Goal: Information Seeking & Learning: Learn about a topic

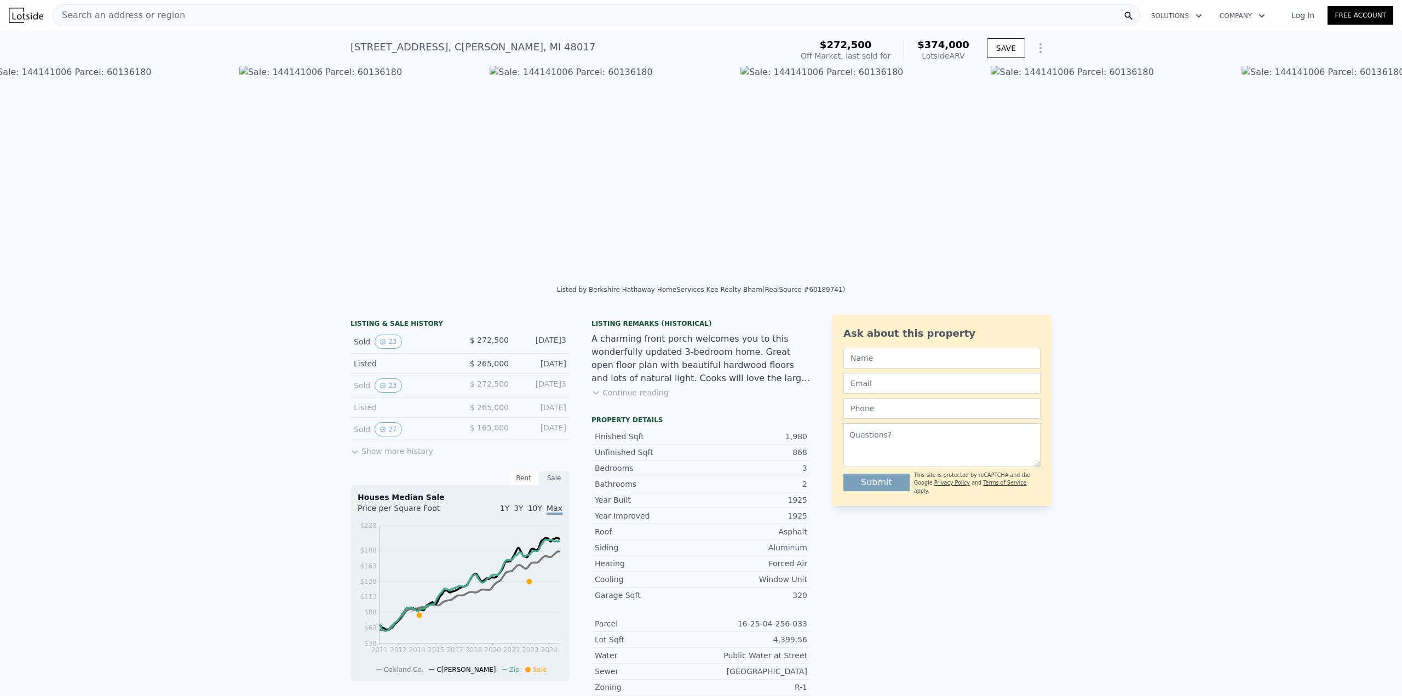
scroll to position [0, 4259]
click at [383, 392] on button "23" at bounding box center [388, 385] width 27 height 14
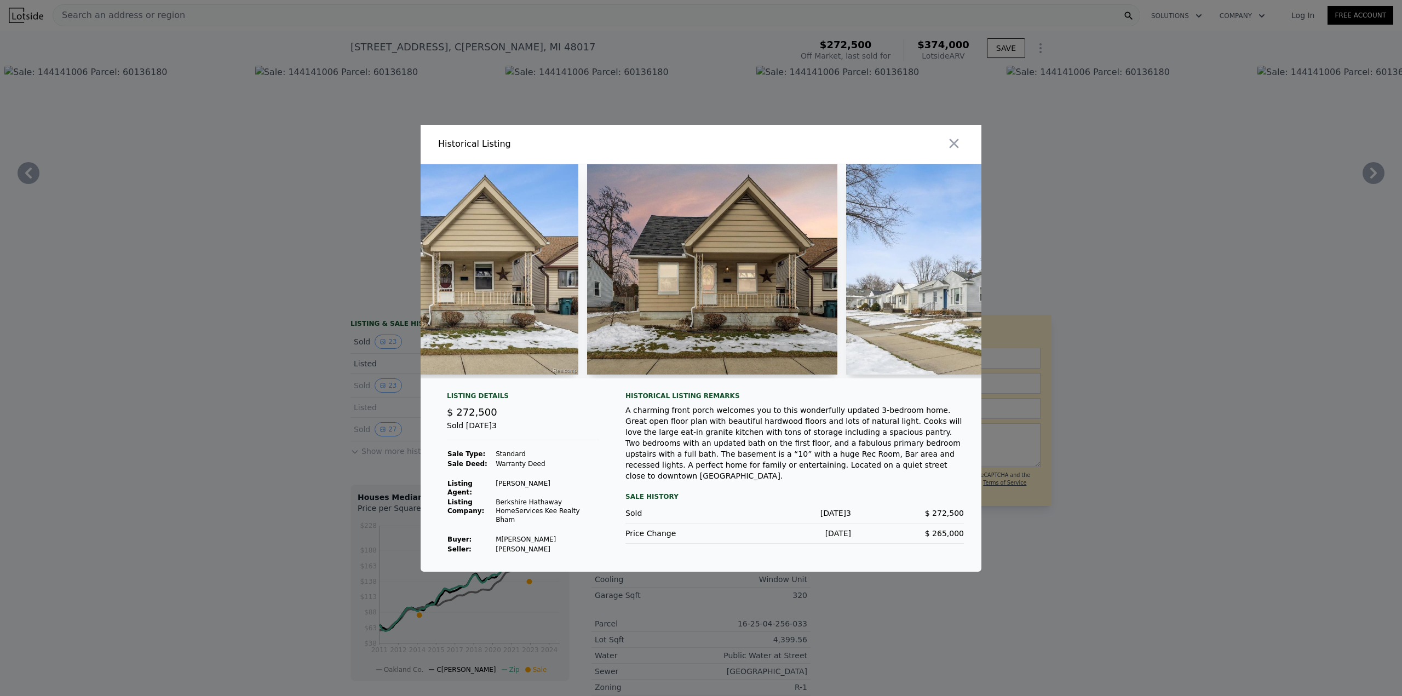
scroll to position [0, 0]
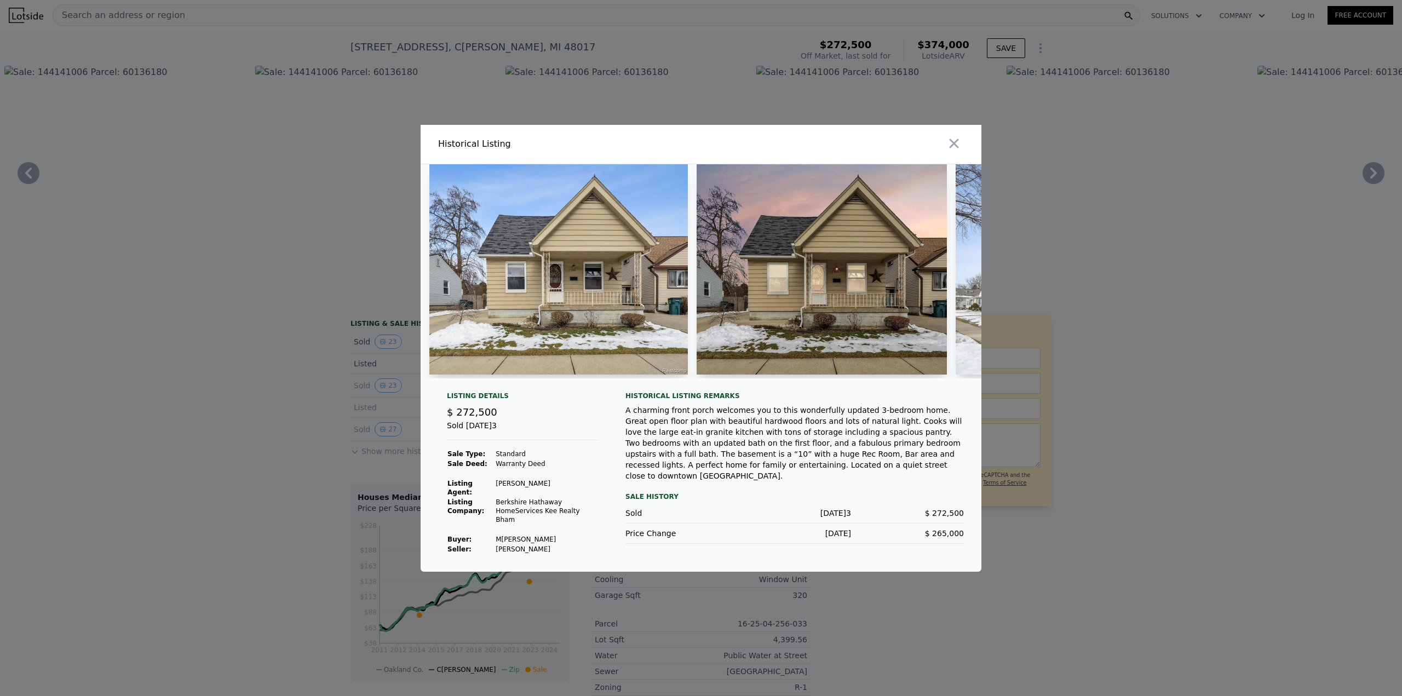
drag, startPoint x: 460, startPoint y: 387, endPoint x: 488, endPoint y: 382, distance: 28.8
click at [488, 382] on div at bounding box center [701, 275] width 561 height 223
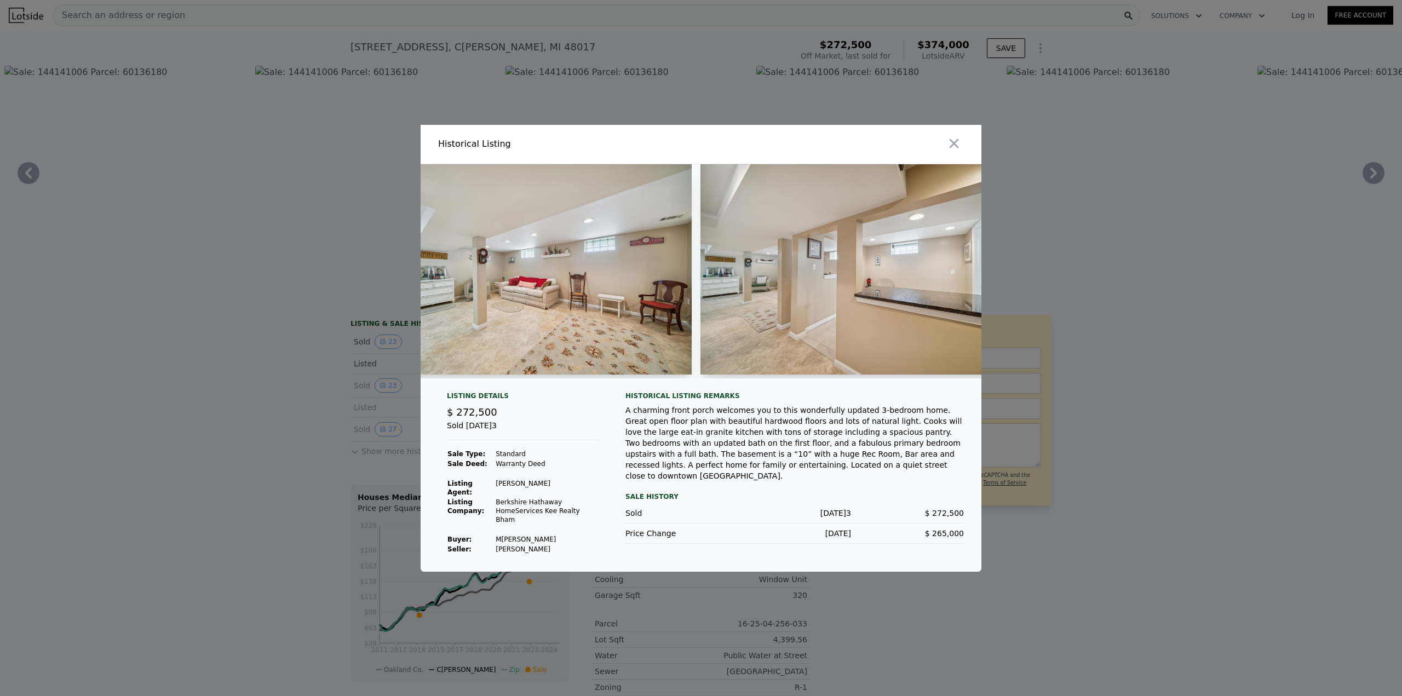
scroll to position [0, 5617]
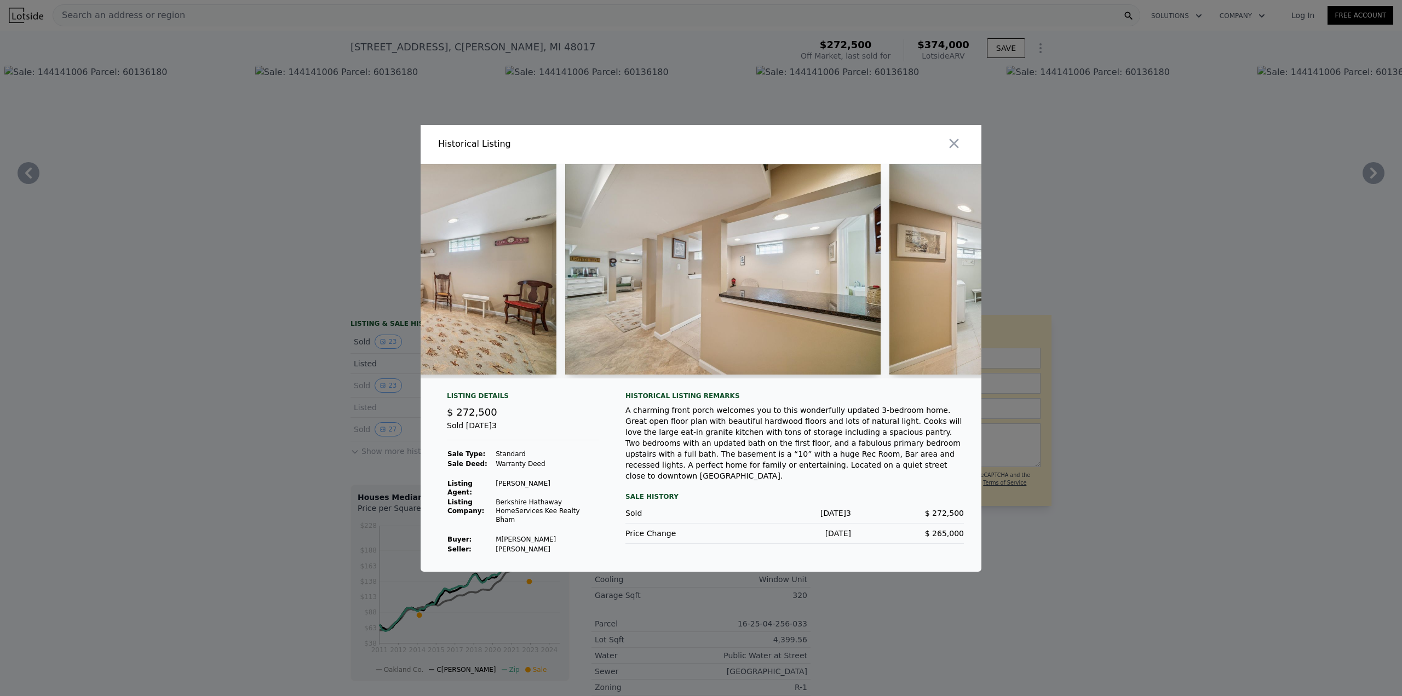
drag, startPoint x: 876, startPoint y: 387, endPoint x: 862, endPoint y: 387, distance: 14.2
click at [862, 387] on div at bounding box center [701, 275] width 561 height 223
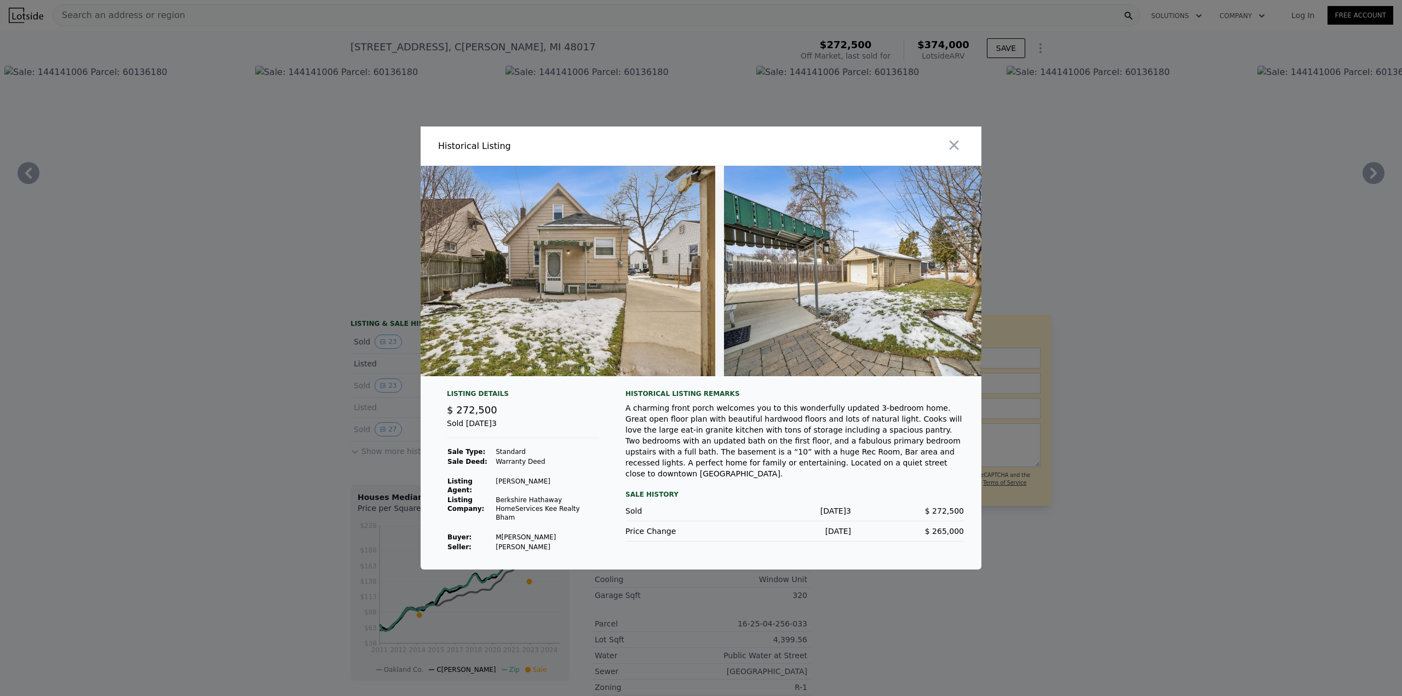
scroll to position [0, 6830]
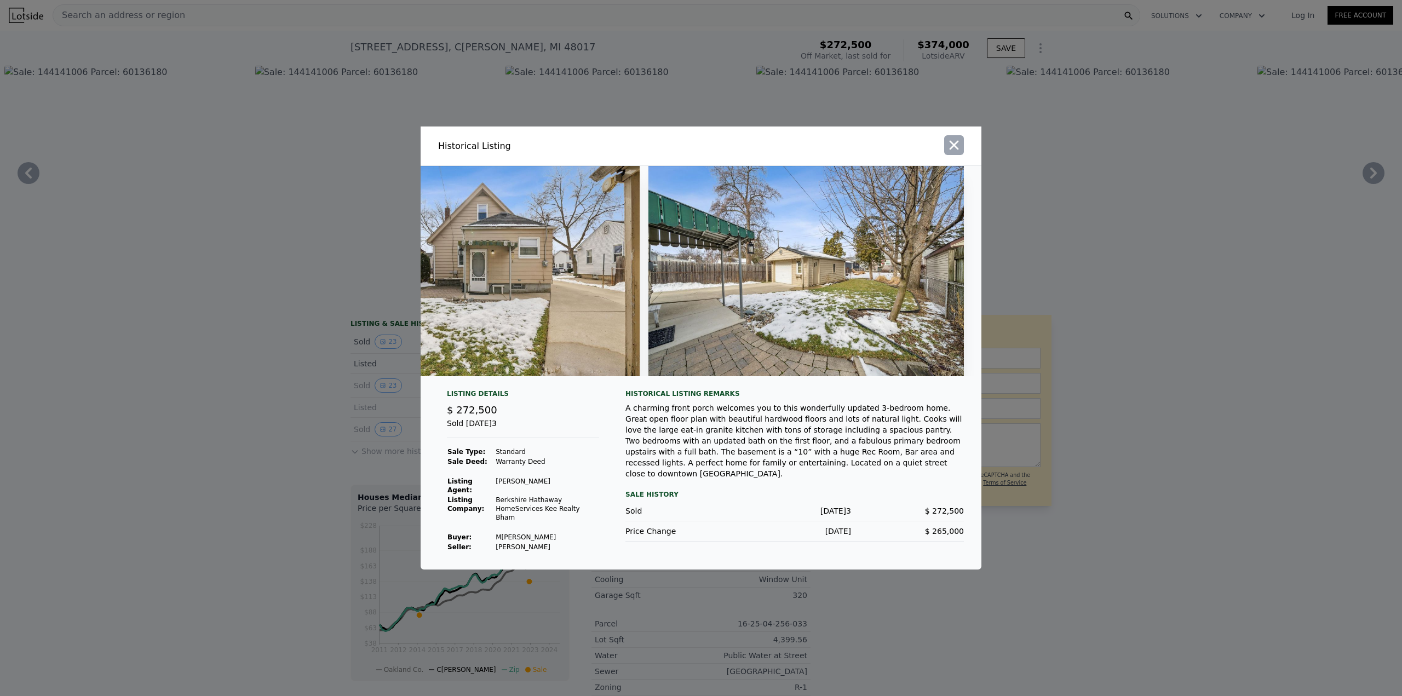
click at [953, 146] on icon "button" at bounding box center [953, 145] width 9 height 9
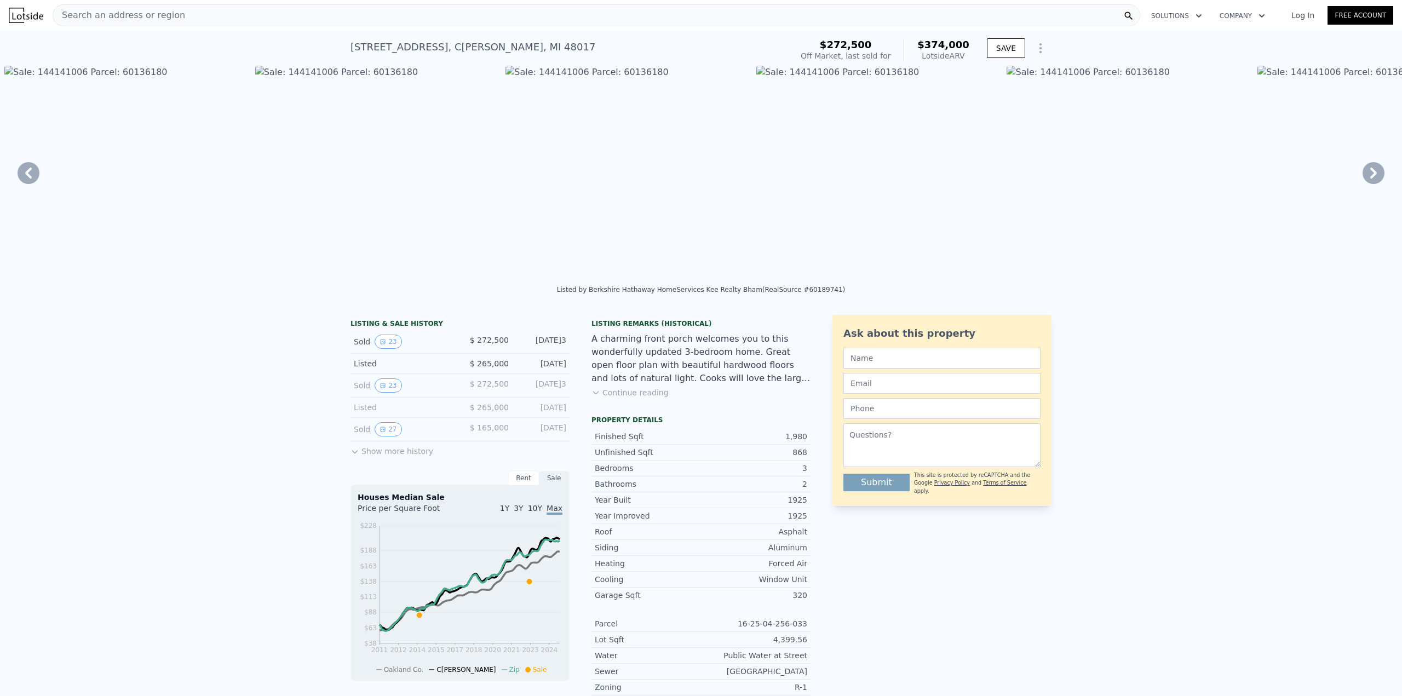
click at [398, 457] on button "Show more history" at bounding box center [391, 448] width 83 height 15
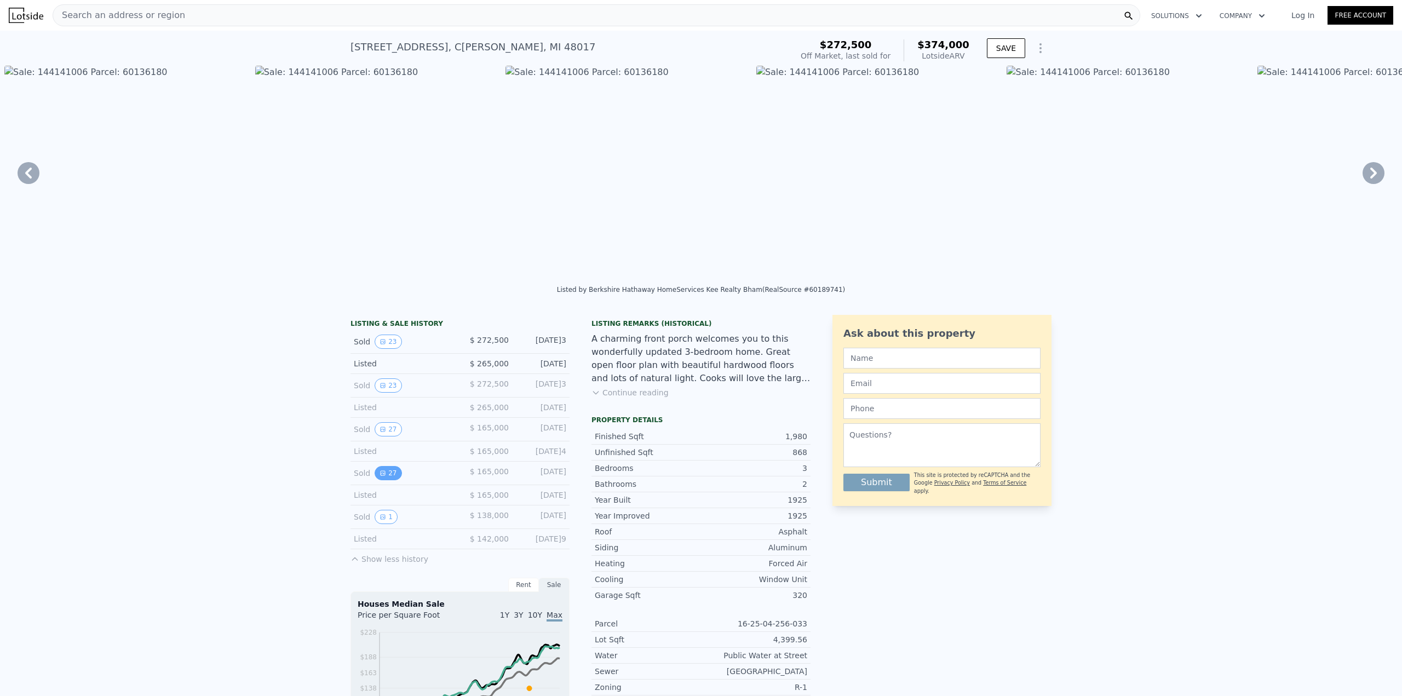
click at [382, 480] on button "27" at bounding box center [388, 473] width 27 height 14
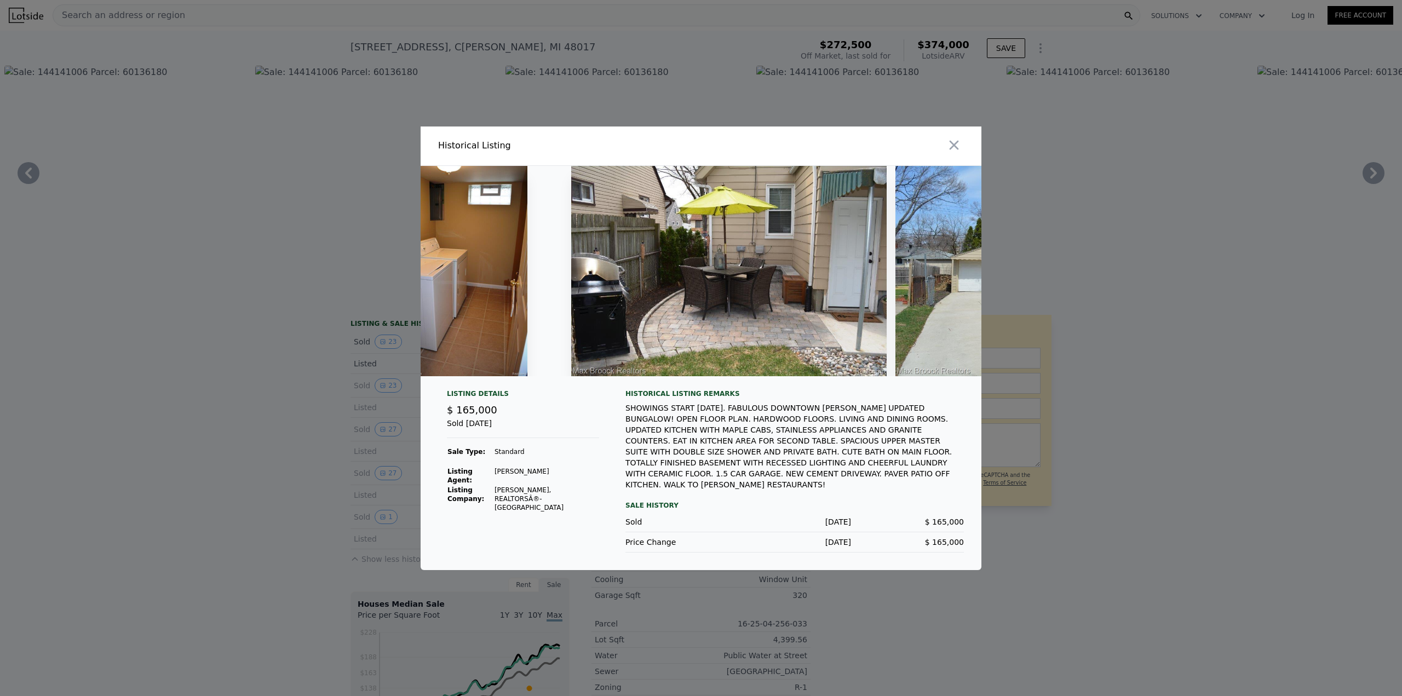
scroll to position [0, 6646]
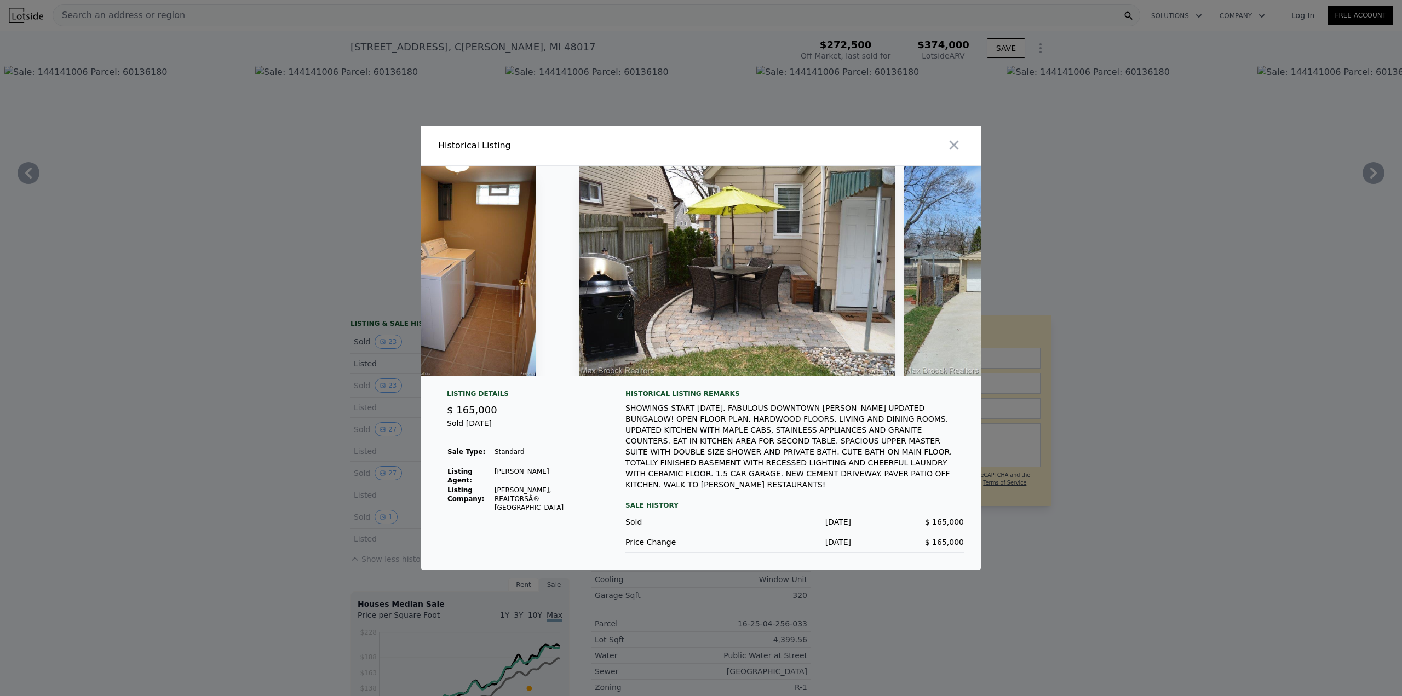
click at [474, 247] on img at bounding box center [465, 271] width 140 height 210
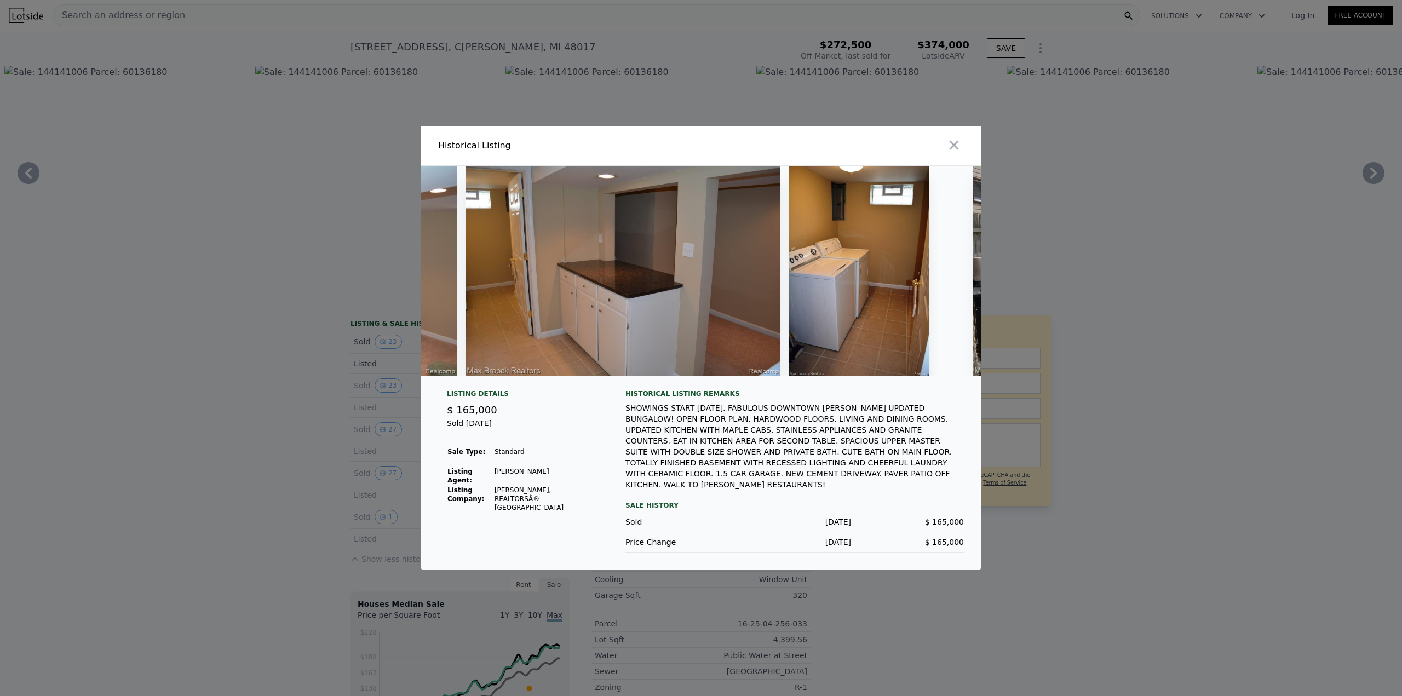
scroll to position [0, 6229]
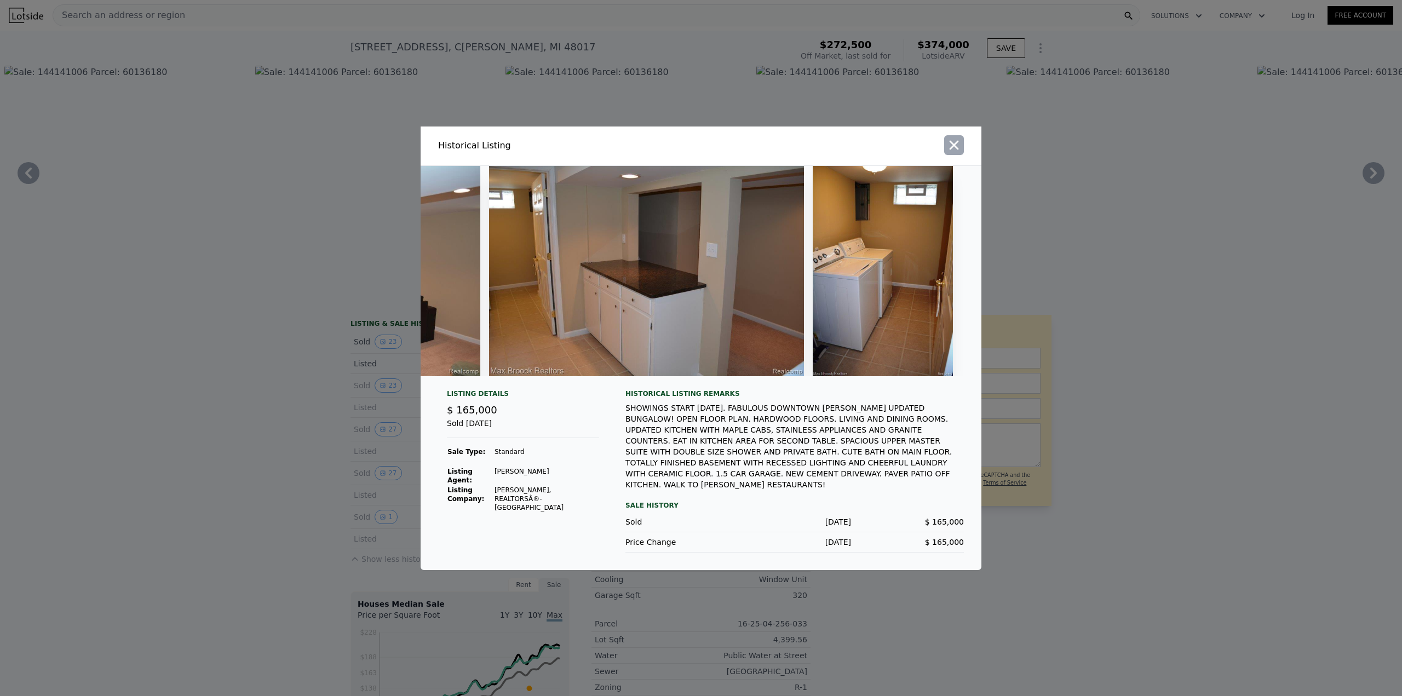
click at [953, 151] on icon "button" at bounding box center [953, 144] width 15 height 15
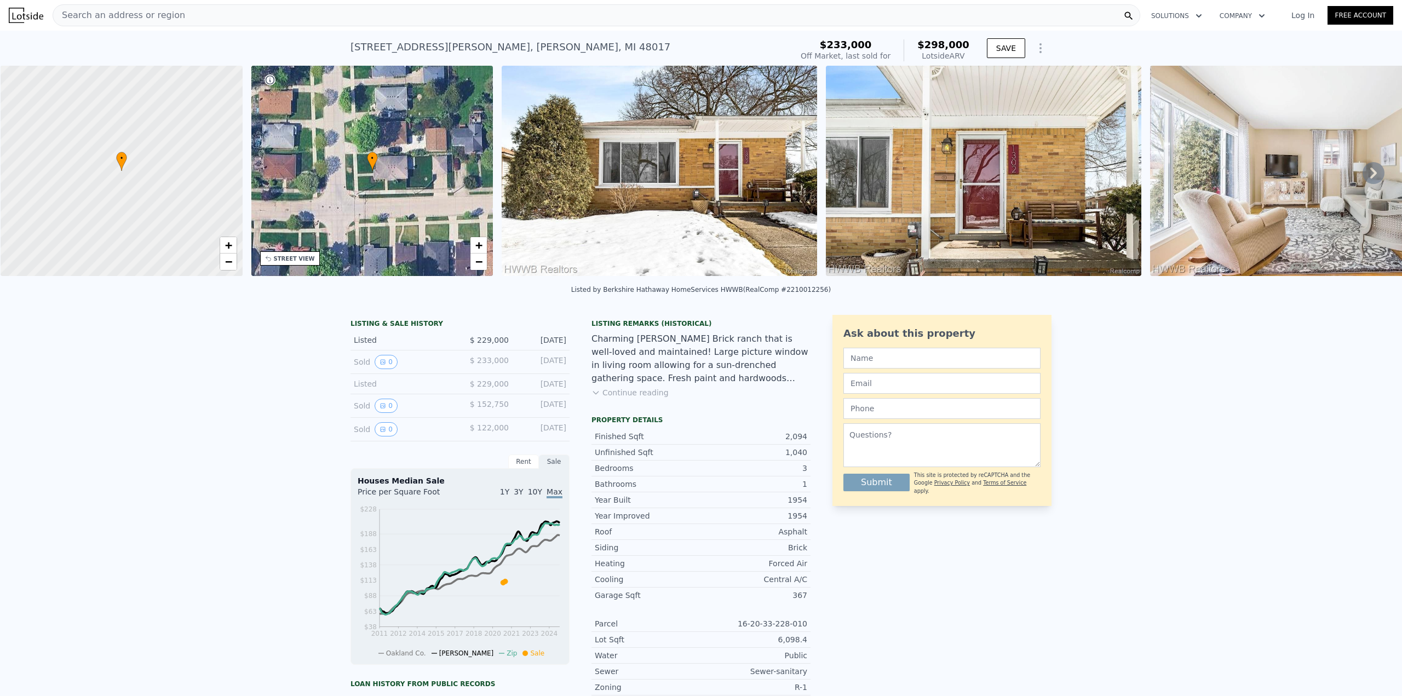
scroll to position [0, 4]
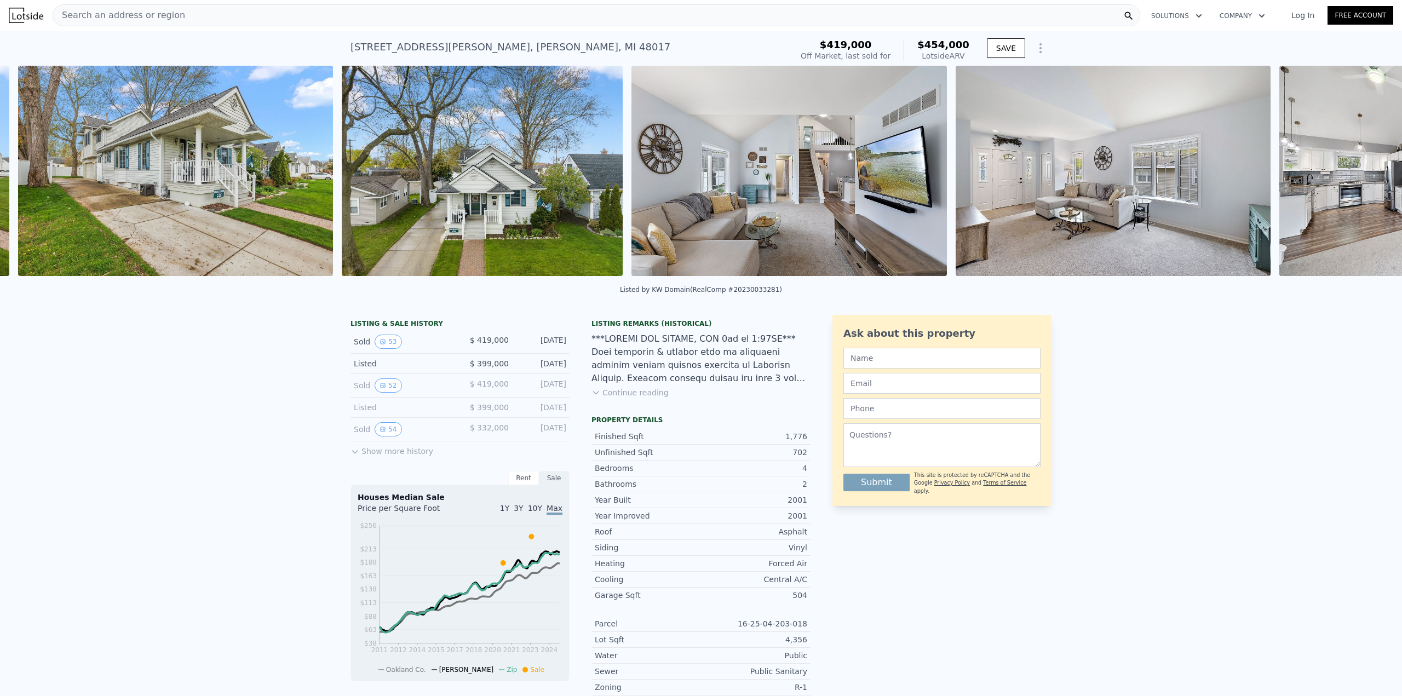
scroll to position [0, 1729]
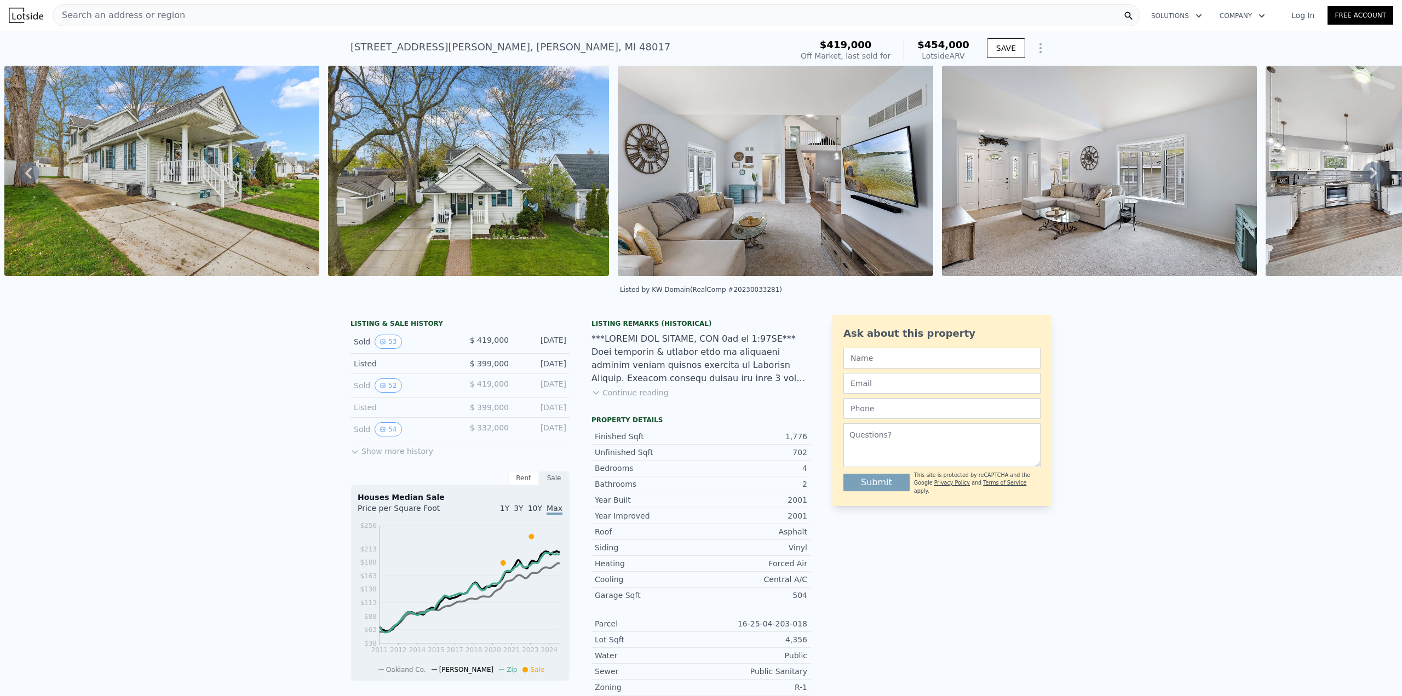
click at [849, 144] on img at bounding box center [775, 171] width 315 height 210
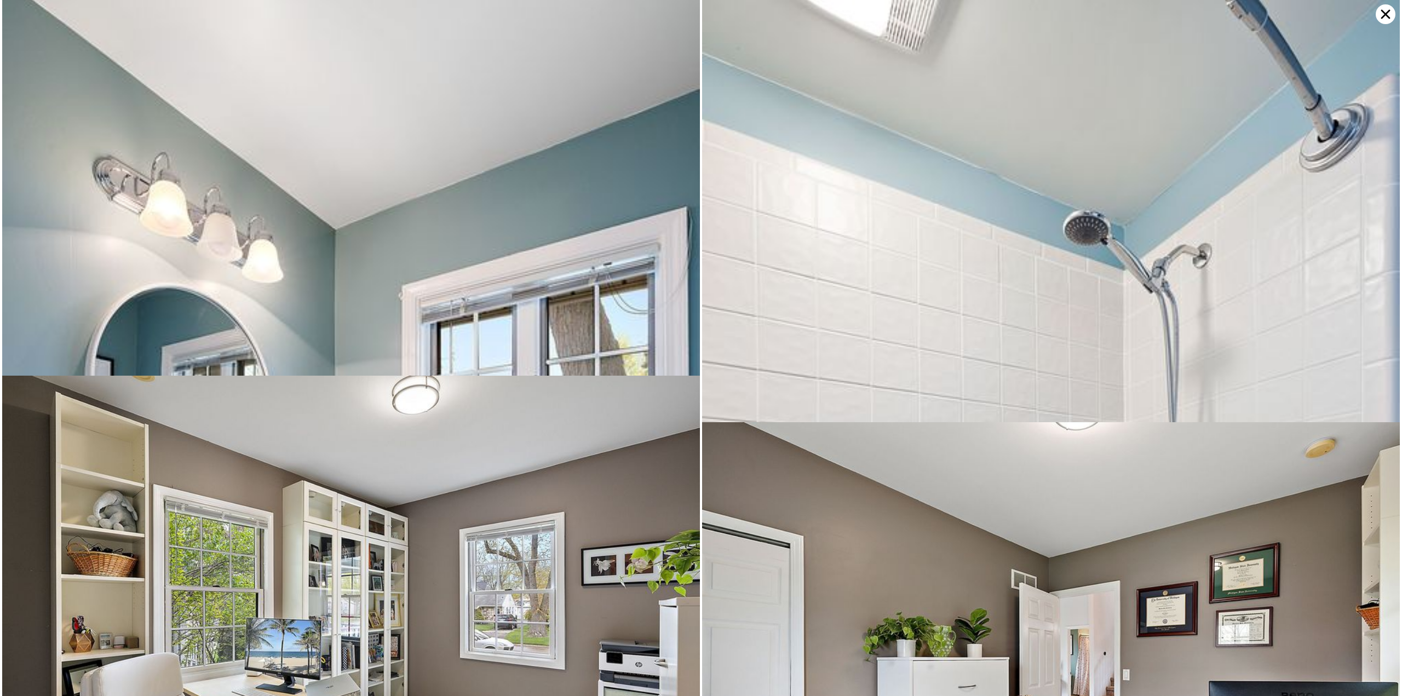
scroll to position [3478, 0]
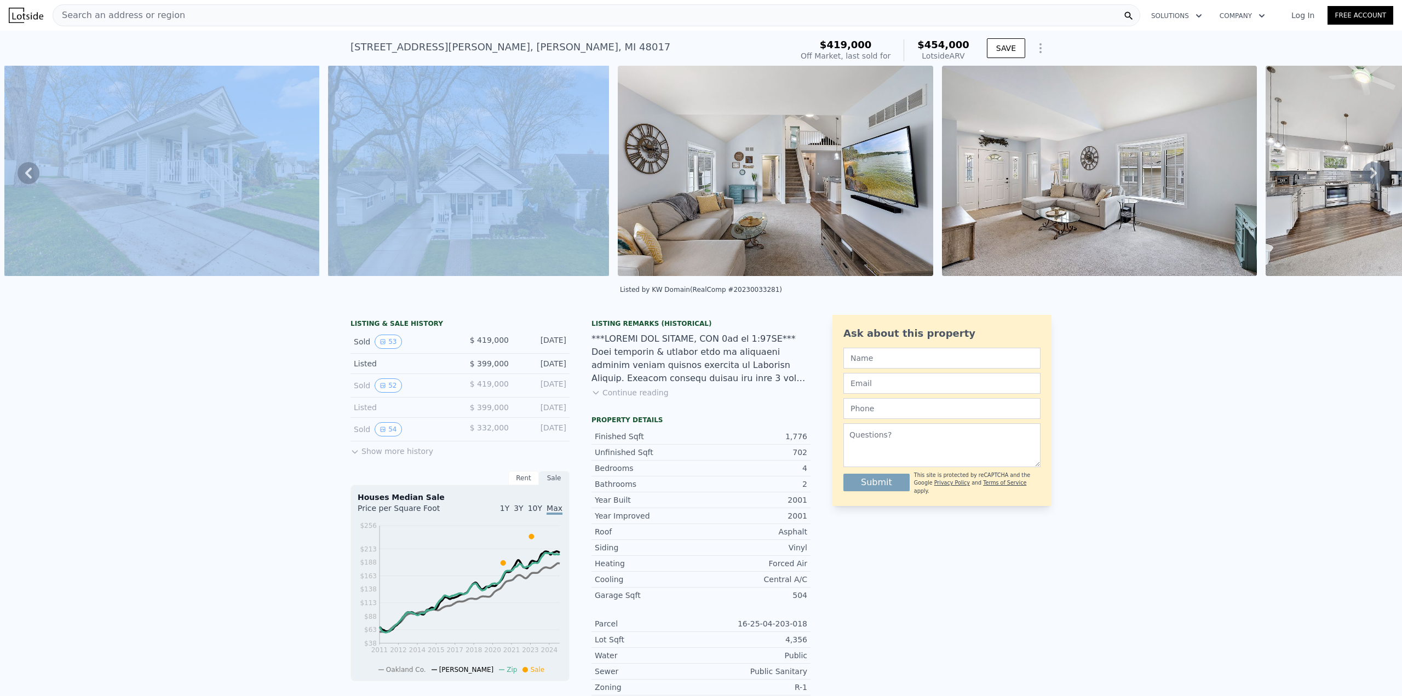
drag, startPoint x: 297, startPoint y: 277, endPoint x: 351, endPoint y: 281, distance: 53.8
click at [359, 280] on div "• + − • + − STREET VIEW Loading... SATELLITE VIEW" at bounding box center [701, 173] width 1402 height 214
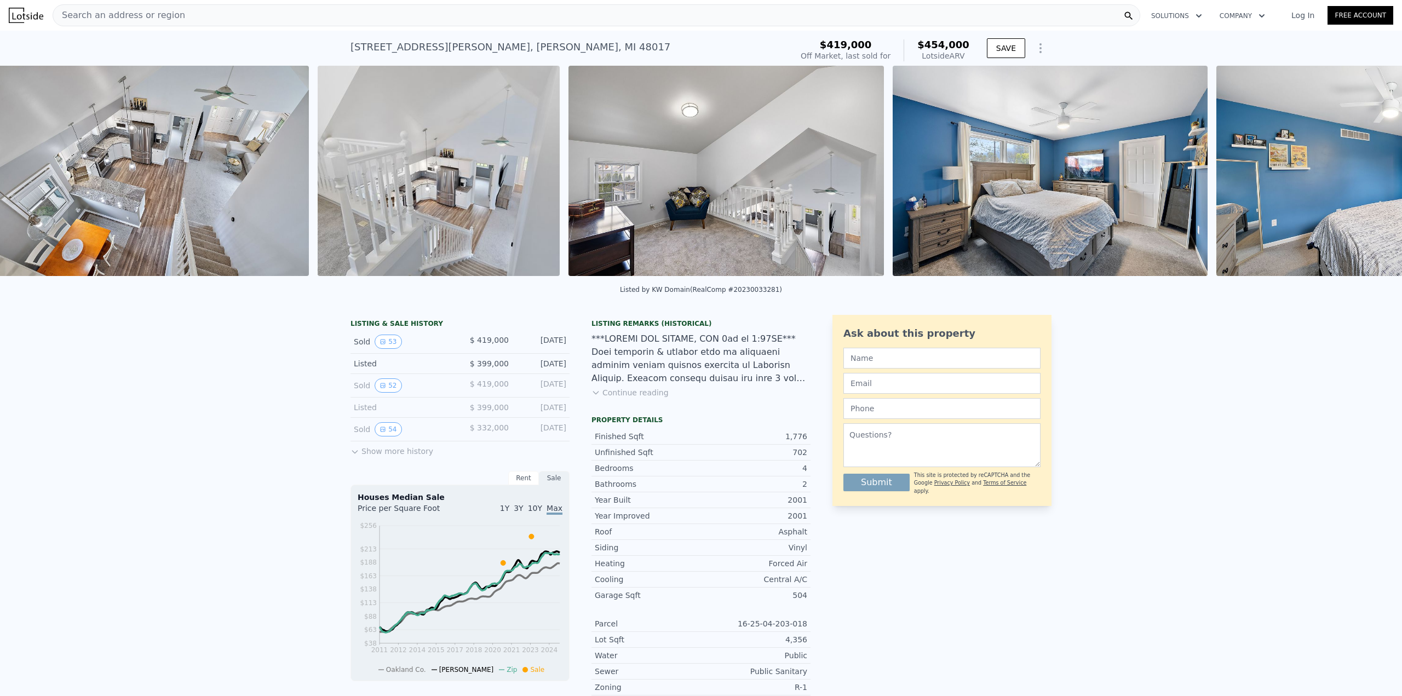
scroll to position [0, 7954]
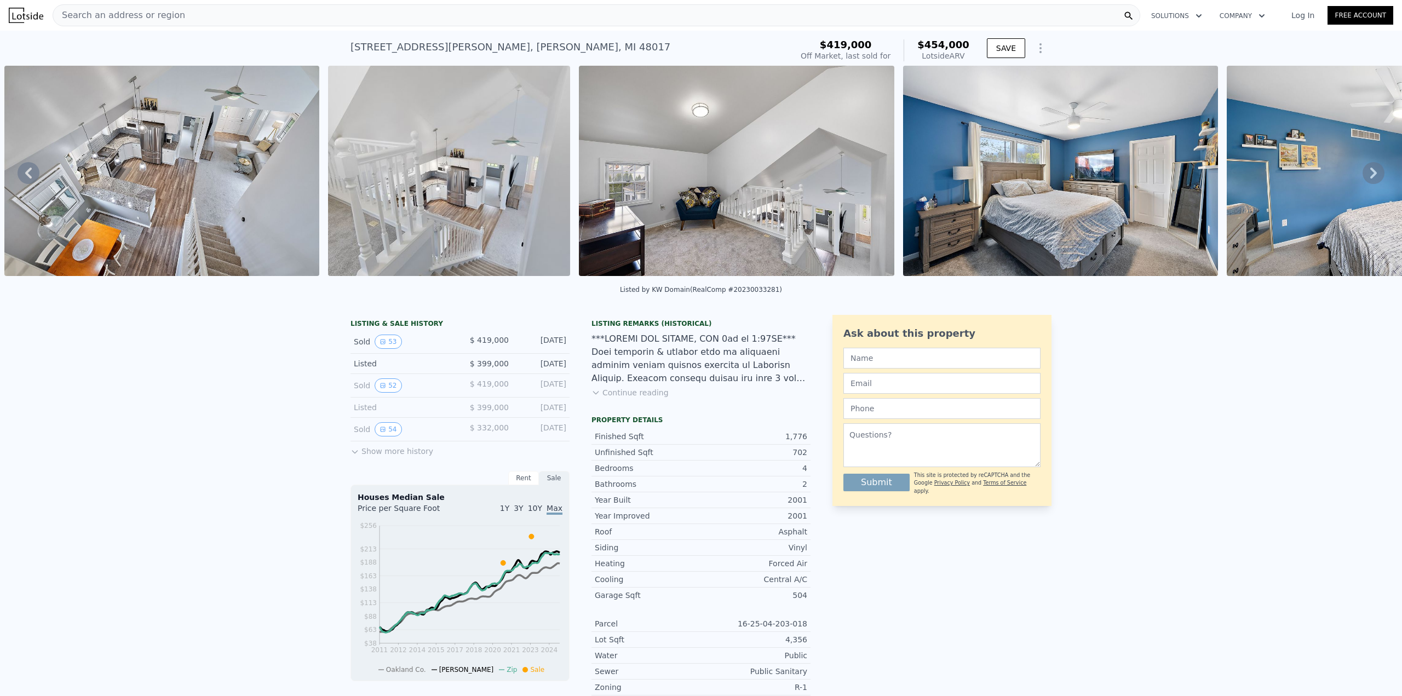
drag, startPoint x: 742, startPoint y: 279, endPoint x: 854, endPoint y: 290, distance: 111.7
click at [840, 302] on div "Listed by KW Domain (RealComp #20230033281)" at bounding box center [701, 293] width 1402 height 26
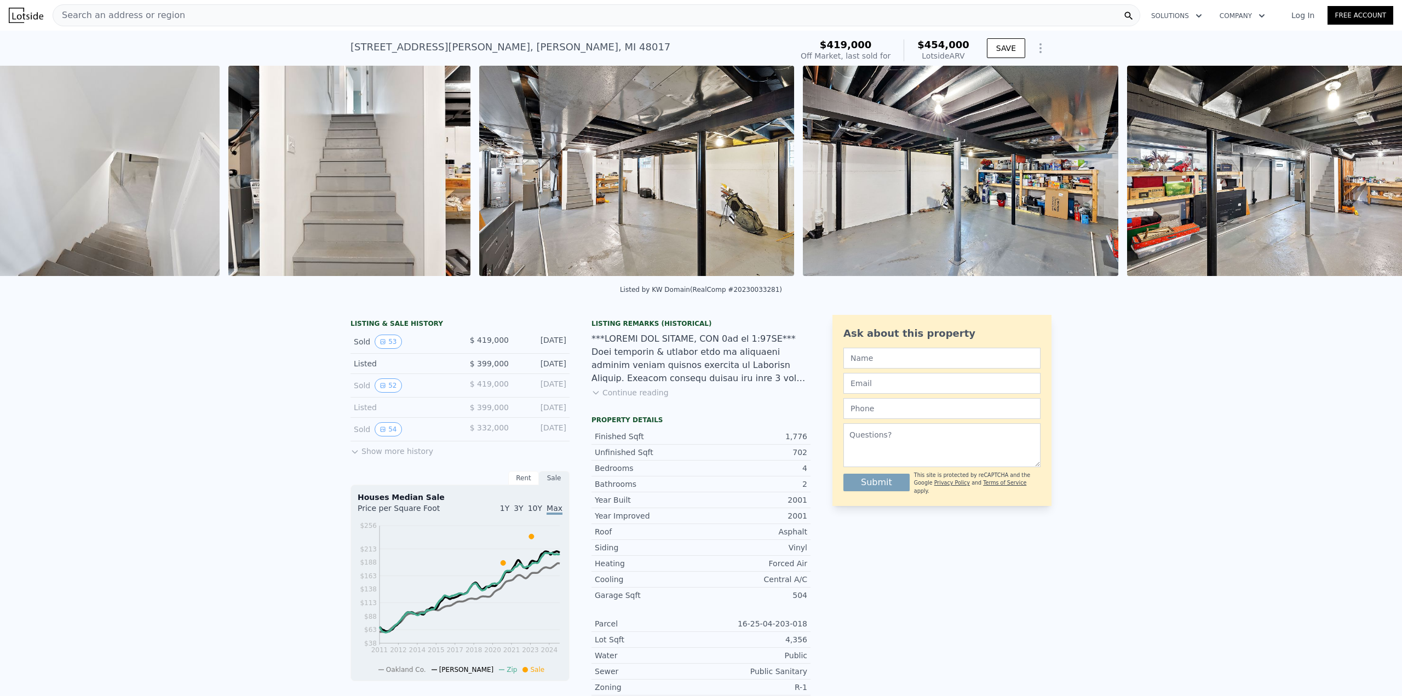
scroll to position [0, 10973]
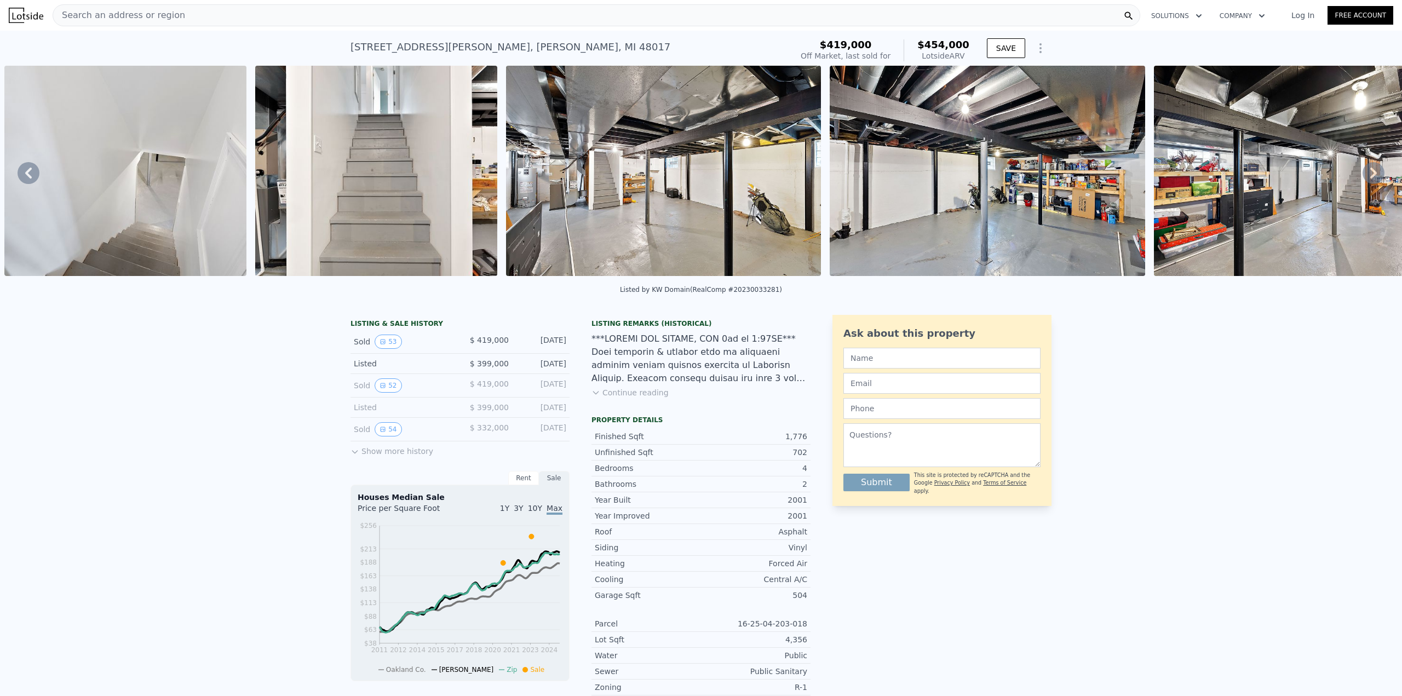
click at [637, 146] on img at bounding box center [663, 171] width 315 height 210
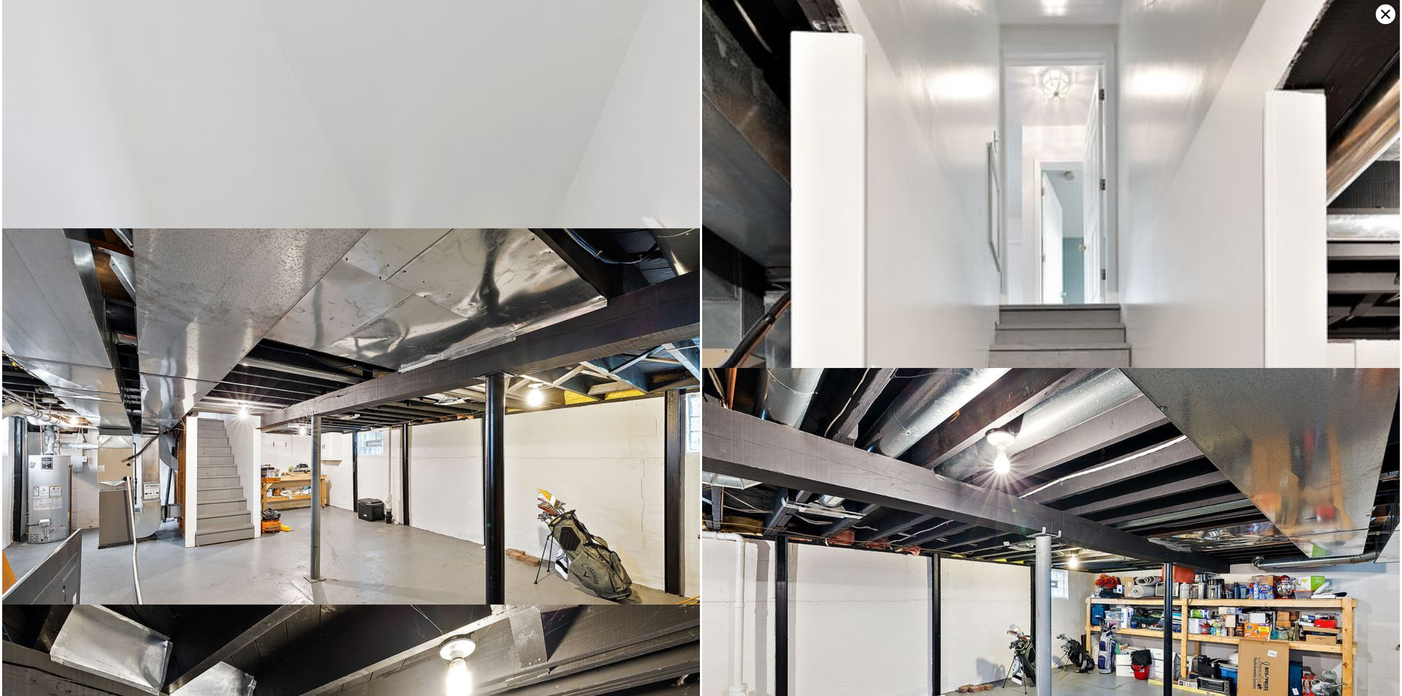
scroll to position [6956, 0]
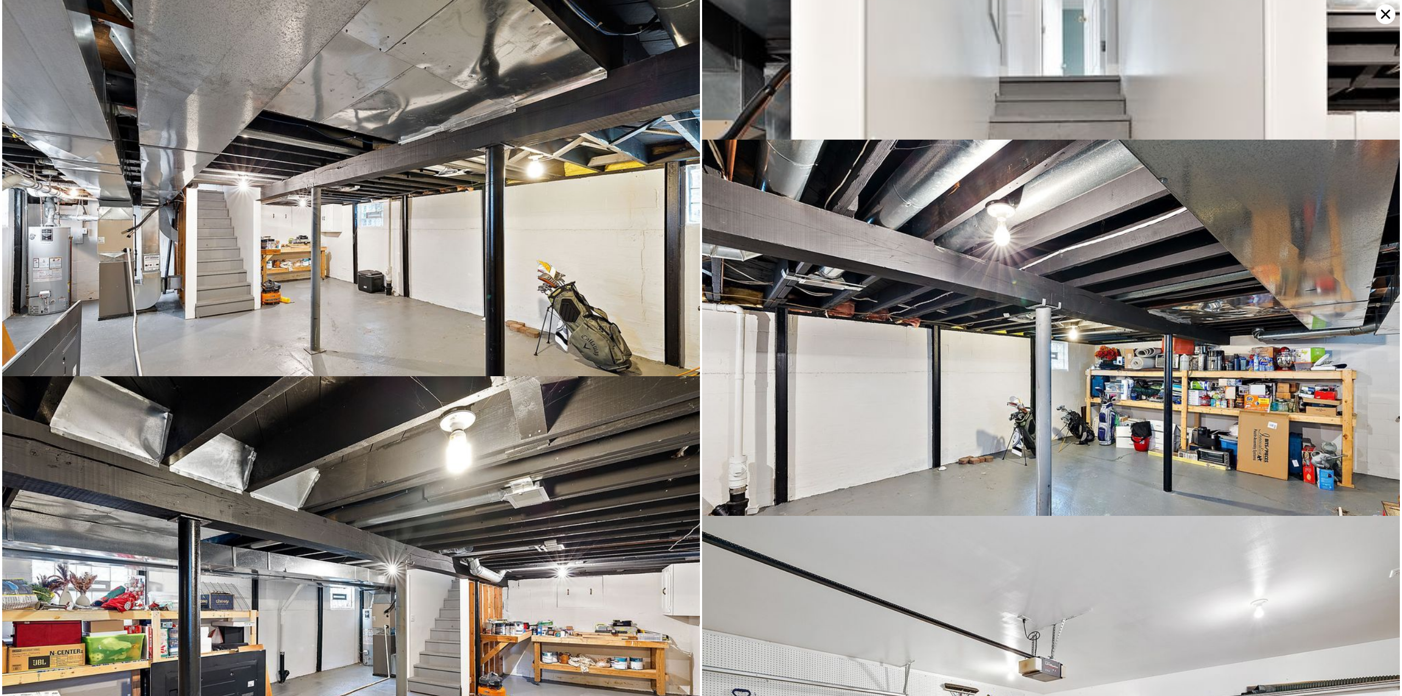
click at [34, 291] on img at bounding box center [351, 232] width 698 height 465
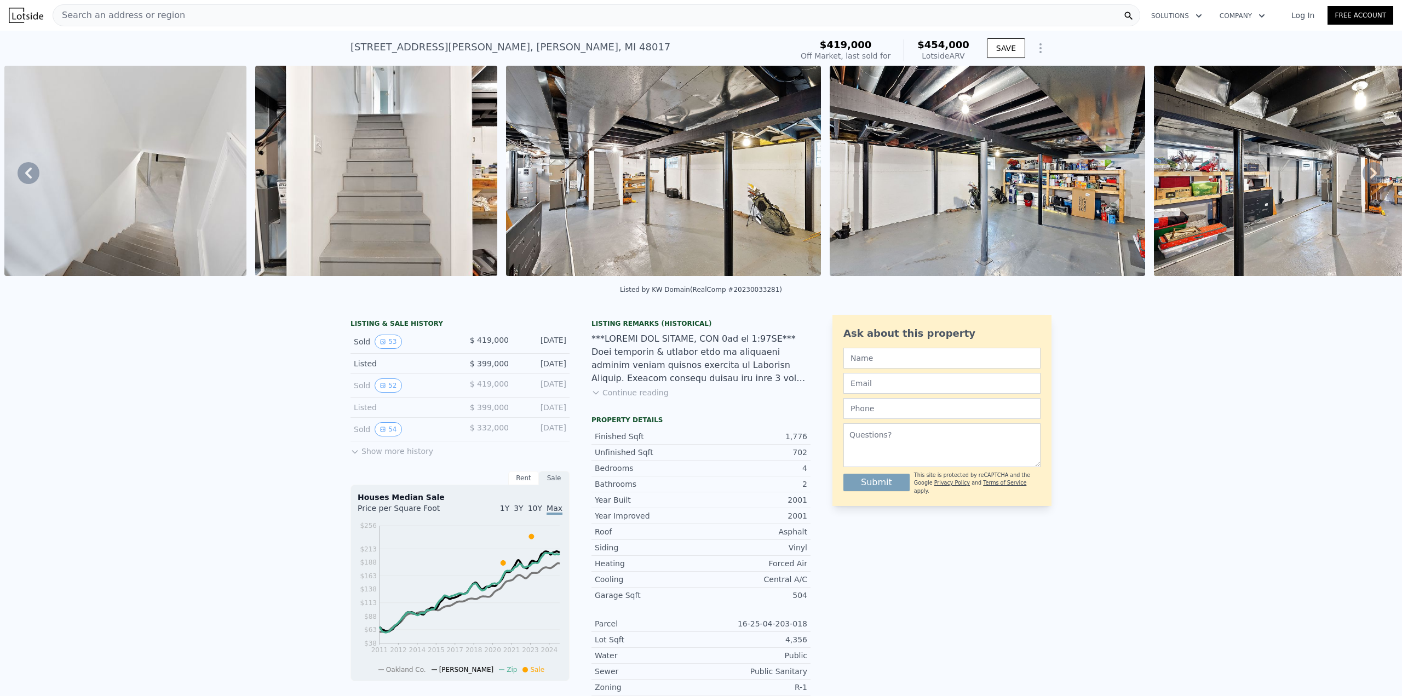
scroll to position [325, 0]
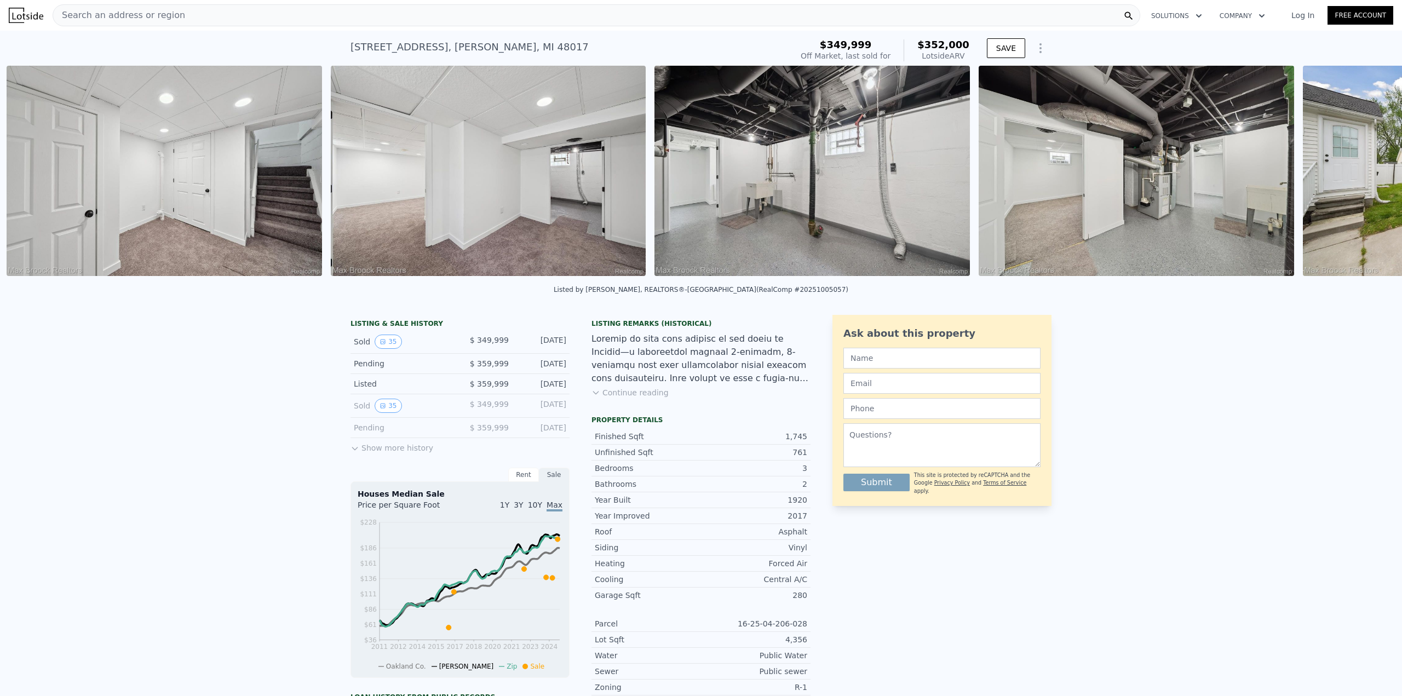
scroll to position [0, 8925]
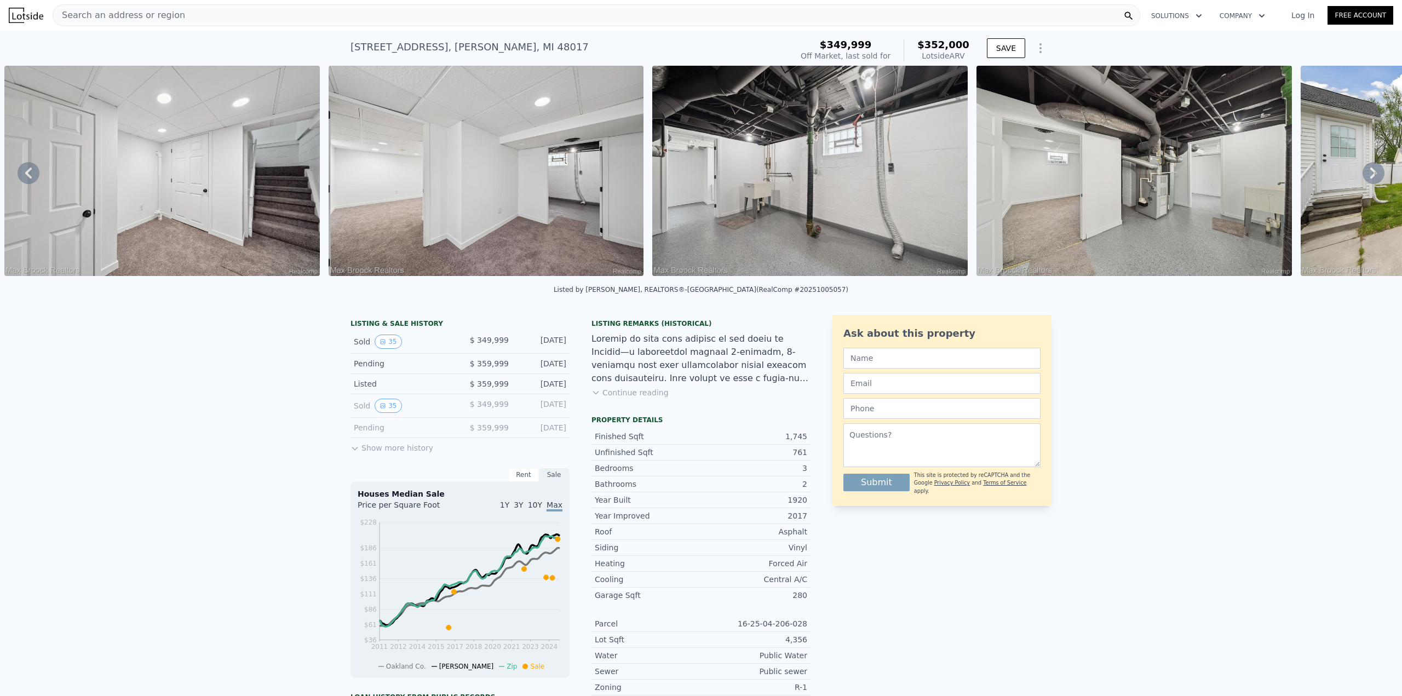
click at [873, 183] on img at bounding box center [809, 171] width 315 height 210
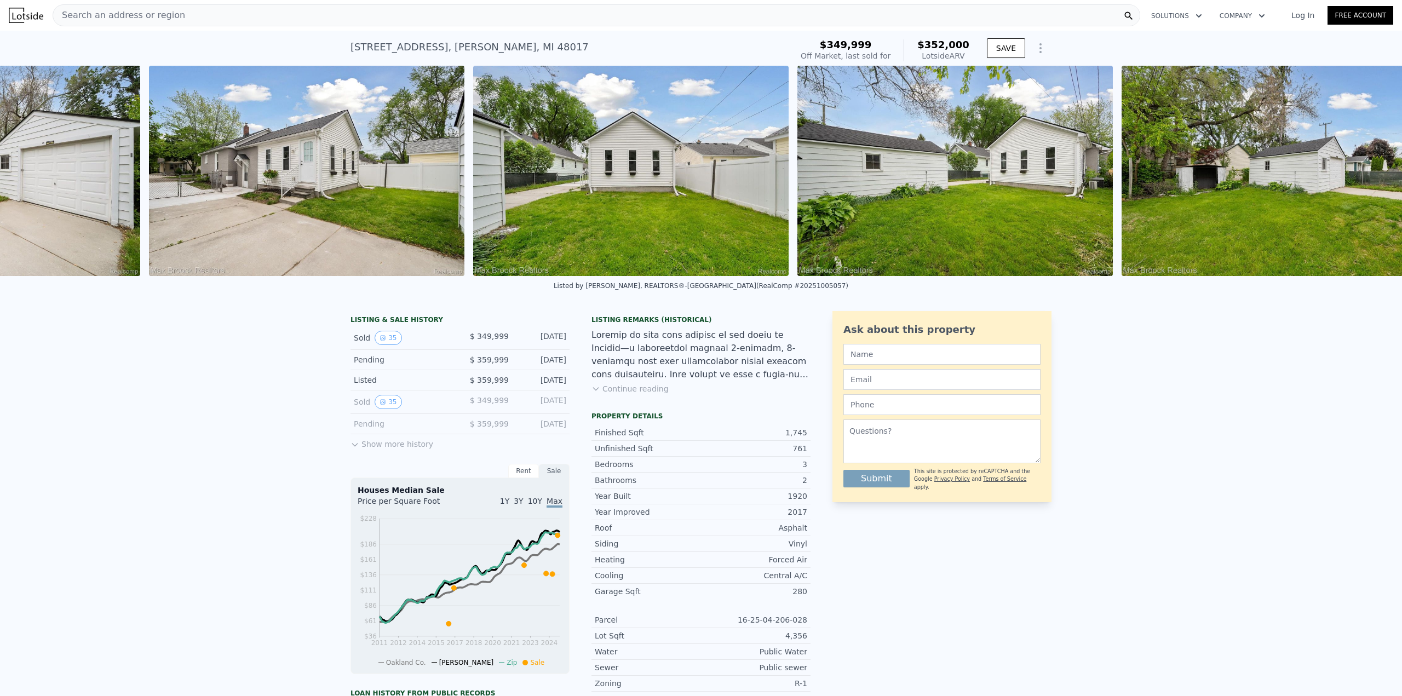
scroll to position [0, 10447]
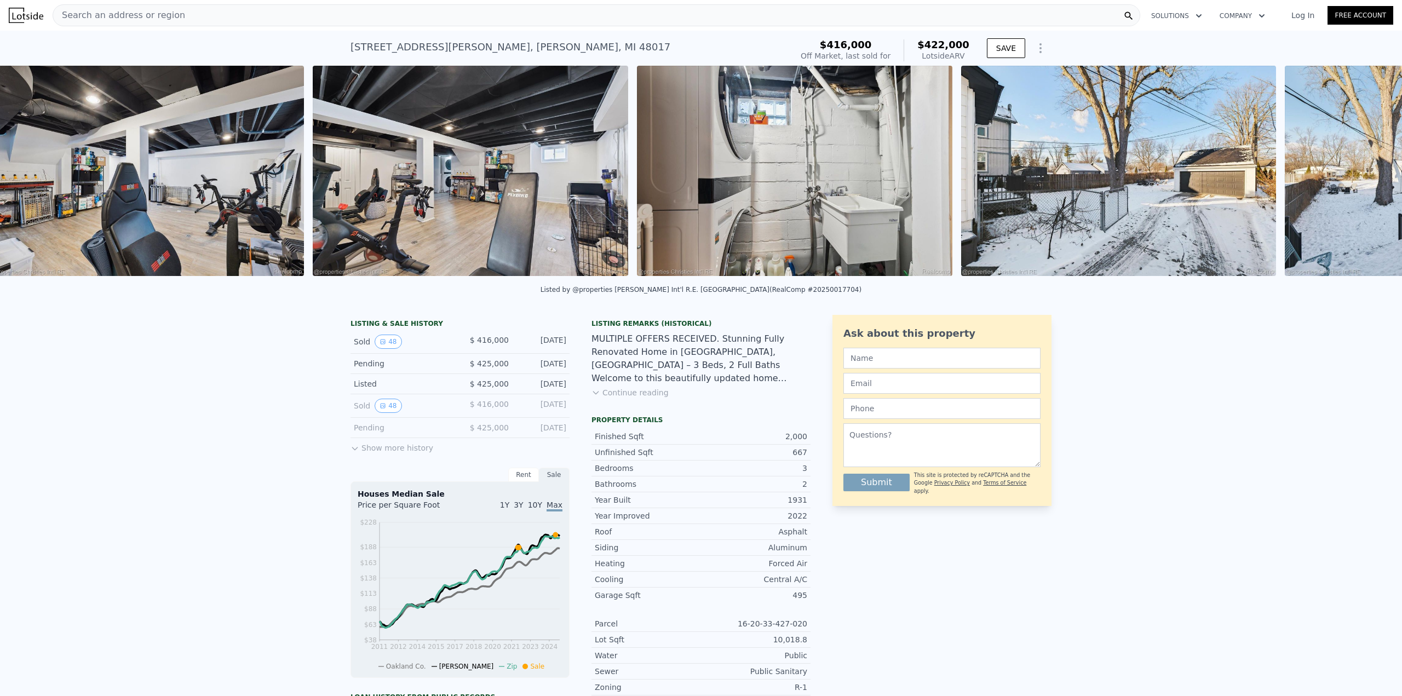
scroll to position [0, 10186]
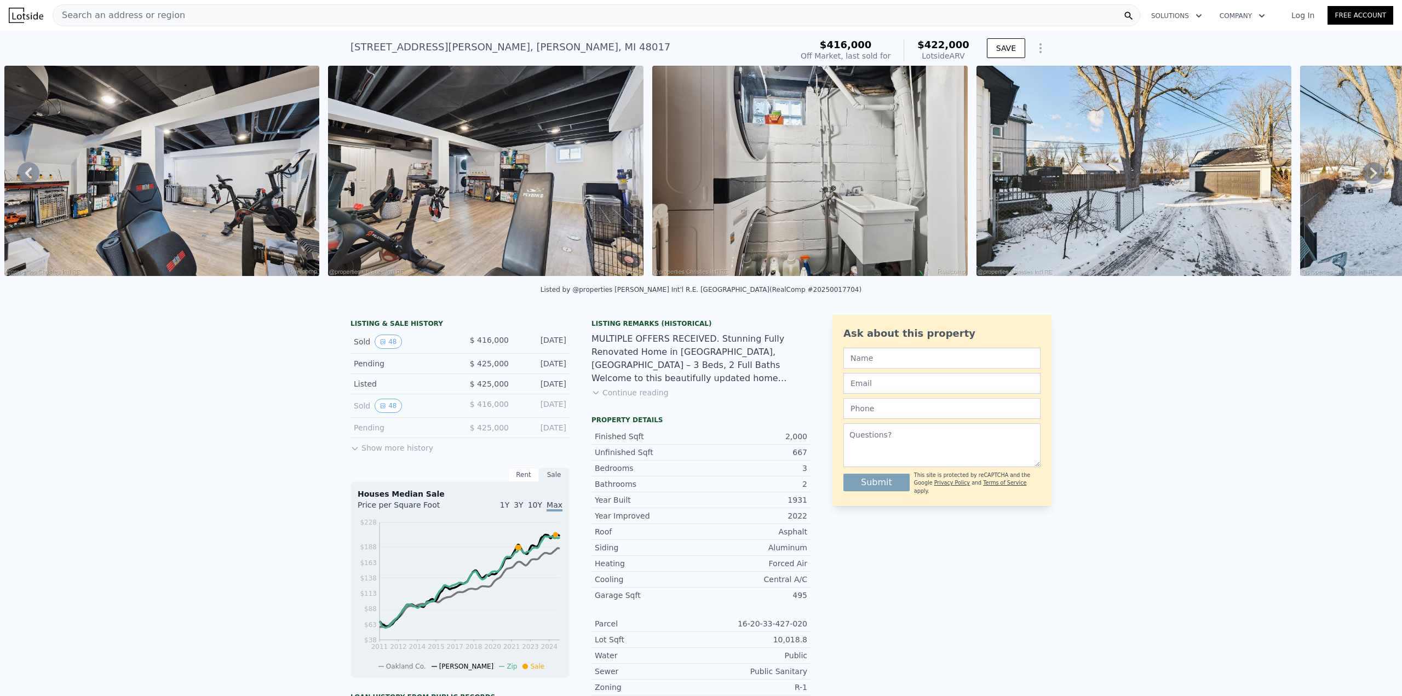
click at [845, 180] on img at bounding box center [809, 171] width 315 height 210
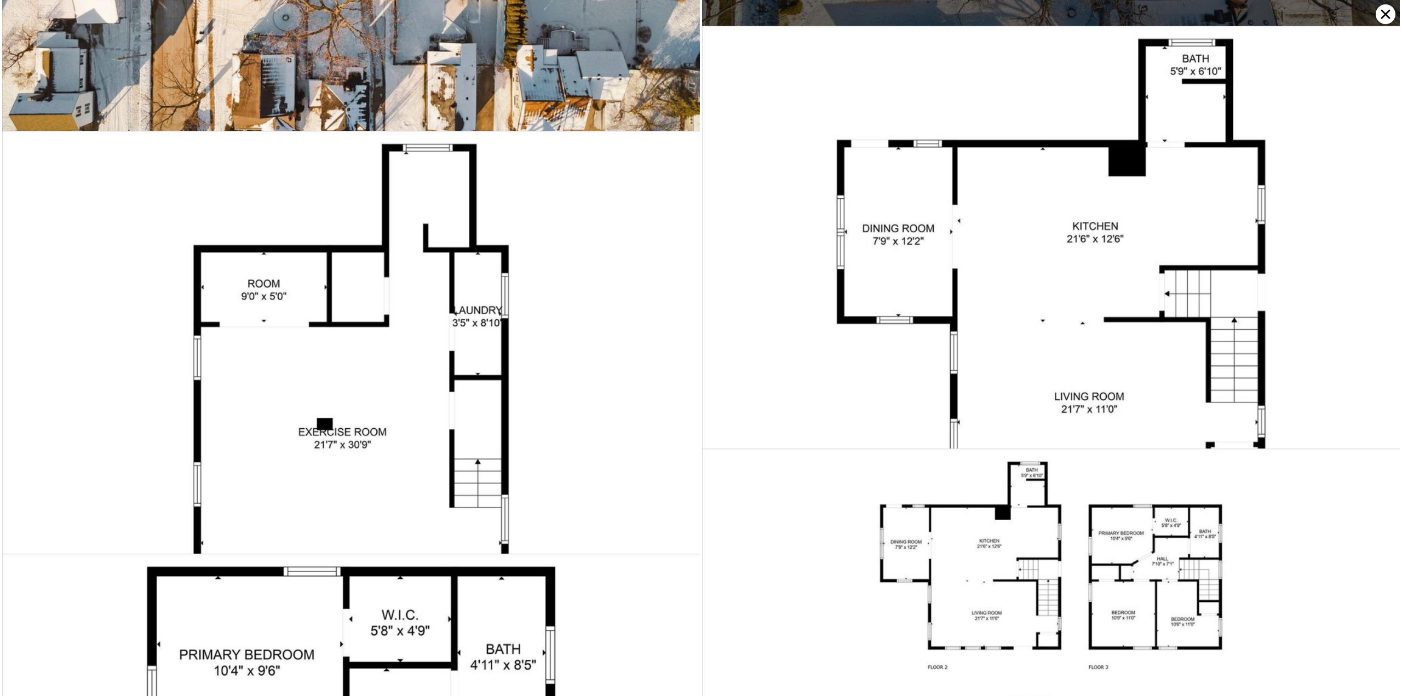
scroll to position [8100, 0]
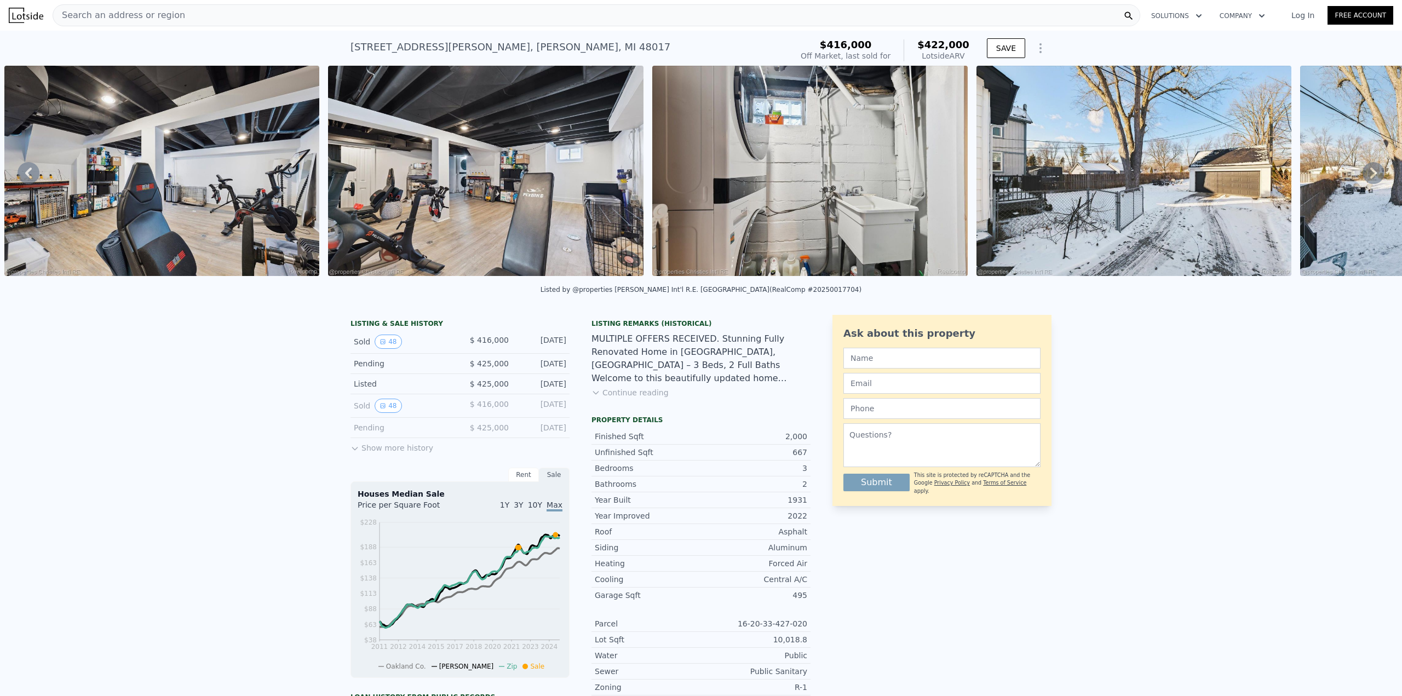
click at [551, 175] on img at bounding box center [485, 171] width 315 height 210
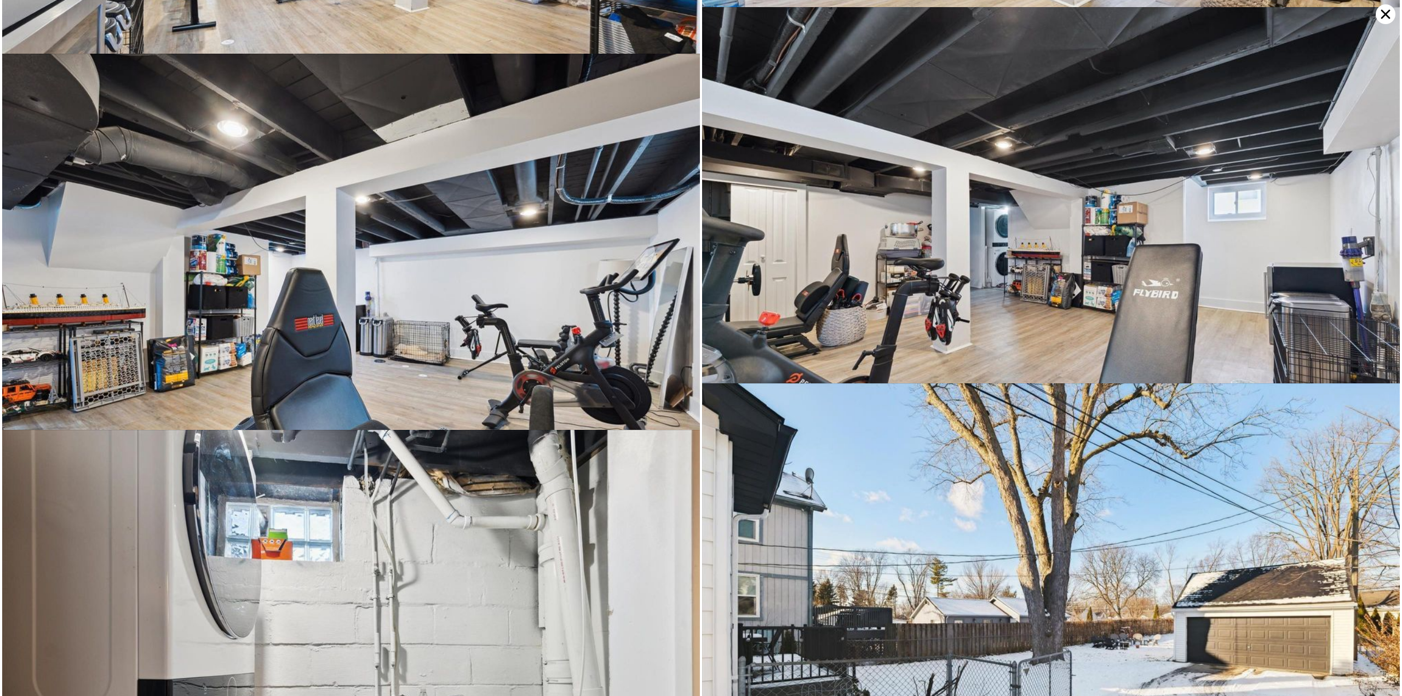
scroll to position [5313, 0]
